Goal: Find contact information: Find contact information

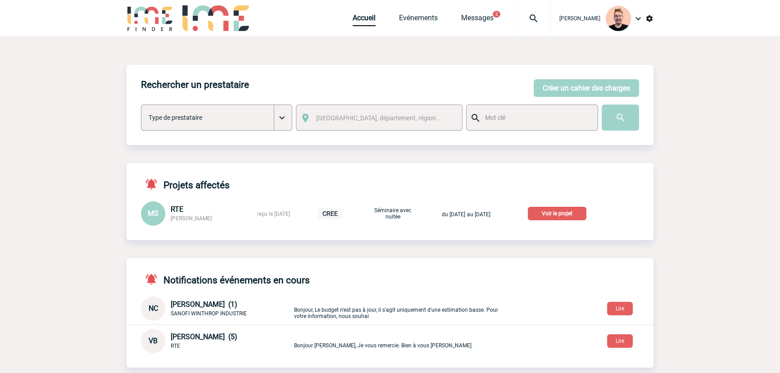
click at [529, 15] on img at bounding box center [534, 18] width 32 height 11
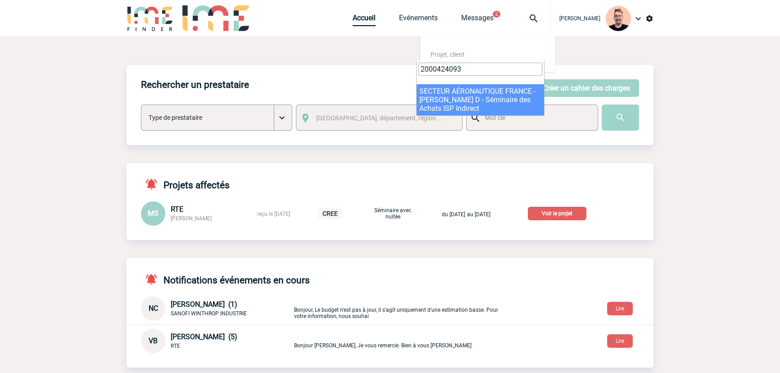
type input "2000424093"
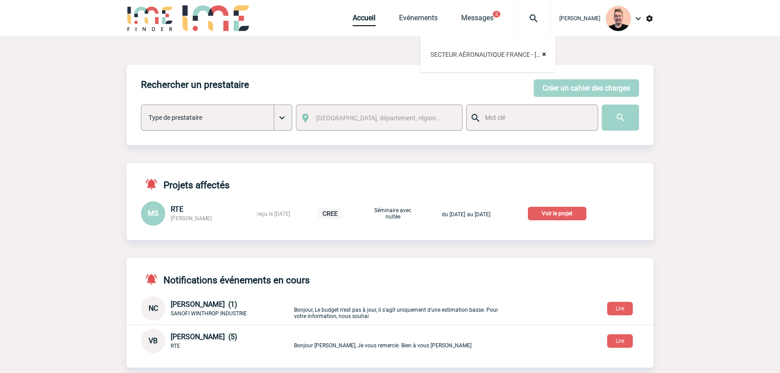
select select "23594"
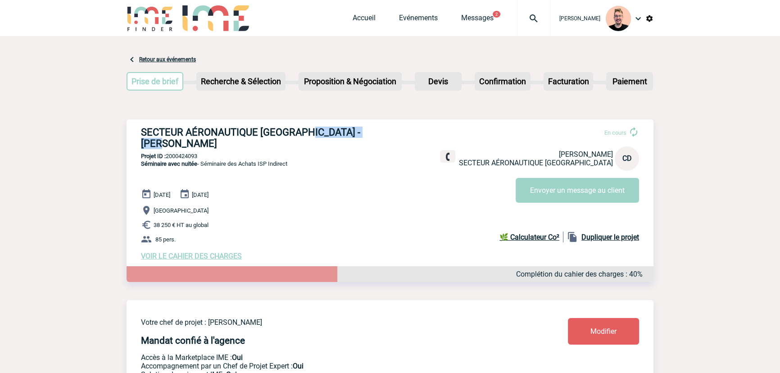
drag, startPoint x: 306, startPoint y: 132, endPoint x: 389, endPoint y: 133, distance: 82.4
click at [389, 133] on h3 "SECTEUR AÉRONAUTIQUE [GEOGRAPHIC_DATA] - [PERSON_NAME]" at bounding box center [276, 138] width 270 height 23
copy h3 "[PERSON_NAME]"
